Goal: Find specific page/section: Find specific page/section

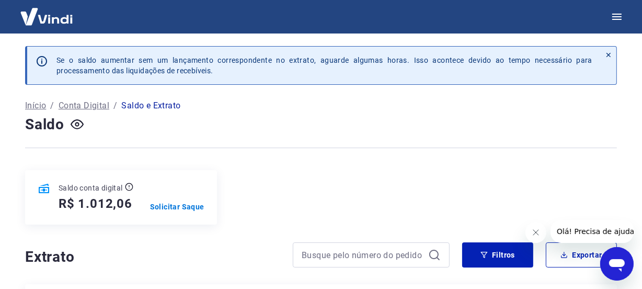
click at [40, 103] on p "Início" at bounding box center [35, 105] width 21 height 13
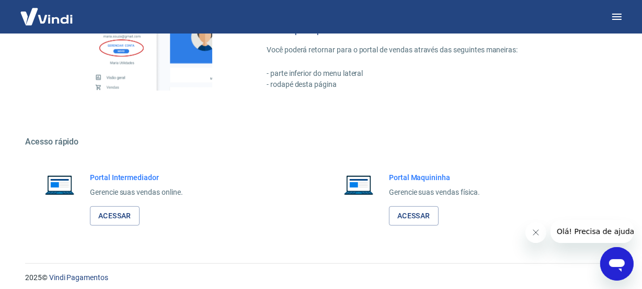
scroll to position [537, 0]
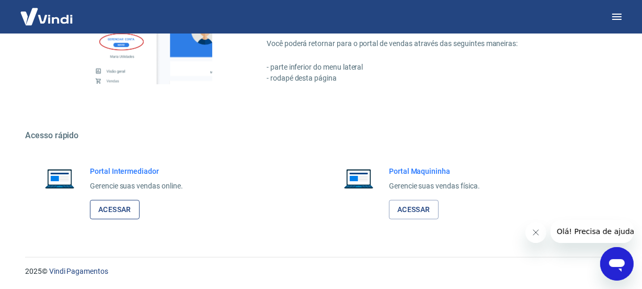
click at [110, 205] on link "Acessar" at bounding box center [115, 209] width 50 height 19
